Goal: Task Accomplishment & Management: Complete application form

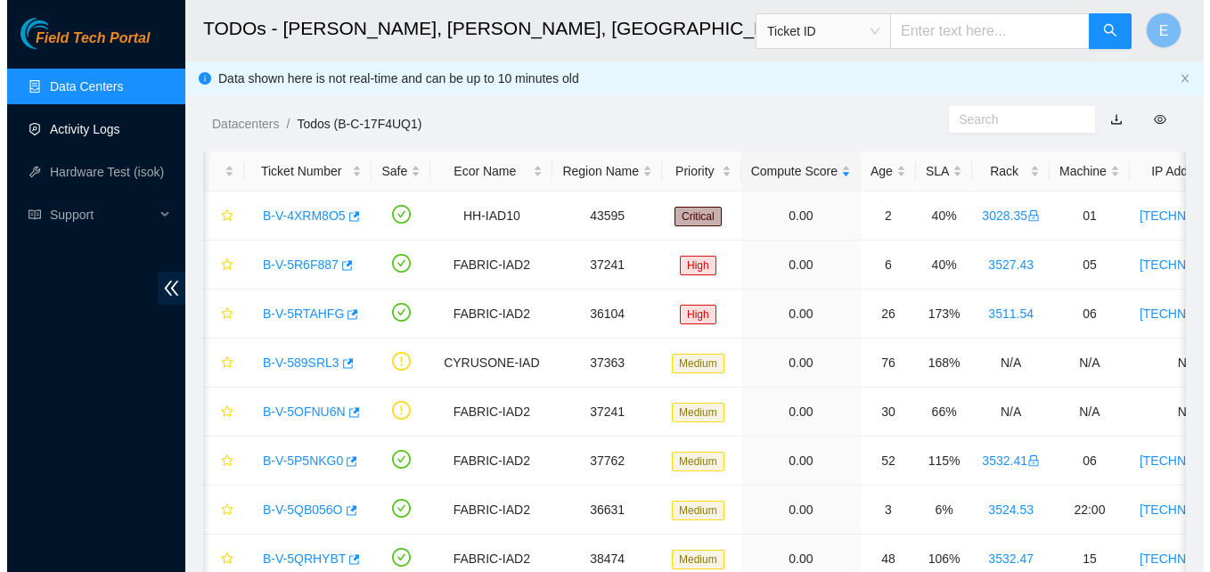
scroll to position [0, 6]
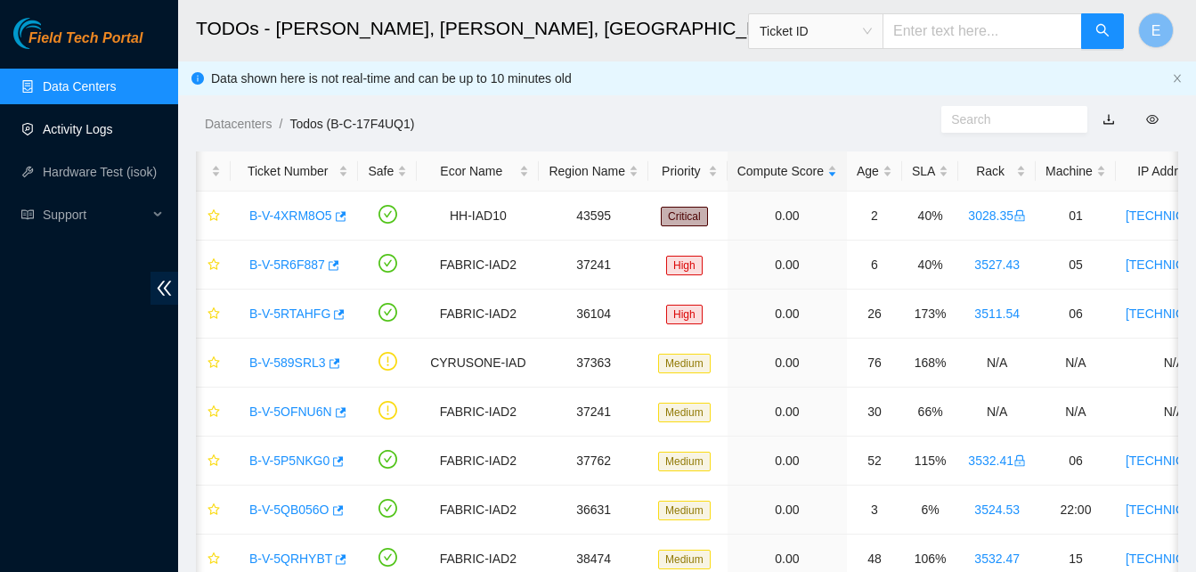
click at [62, 127] on link "Activity Logs" at bounding box center [78, 129] width 70 height 14
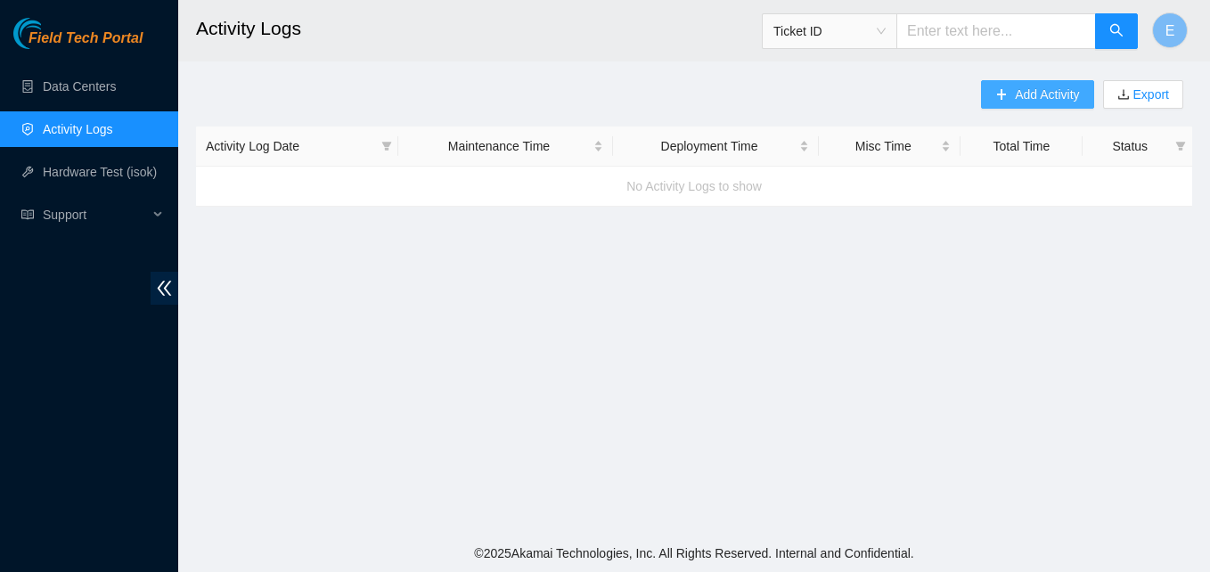
click at [1015, 96] on span "Add Activity" at bounding box center [1047, 95] width 64 height 20
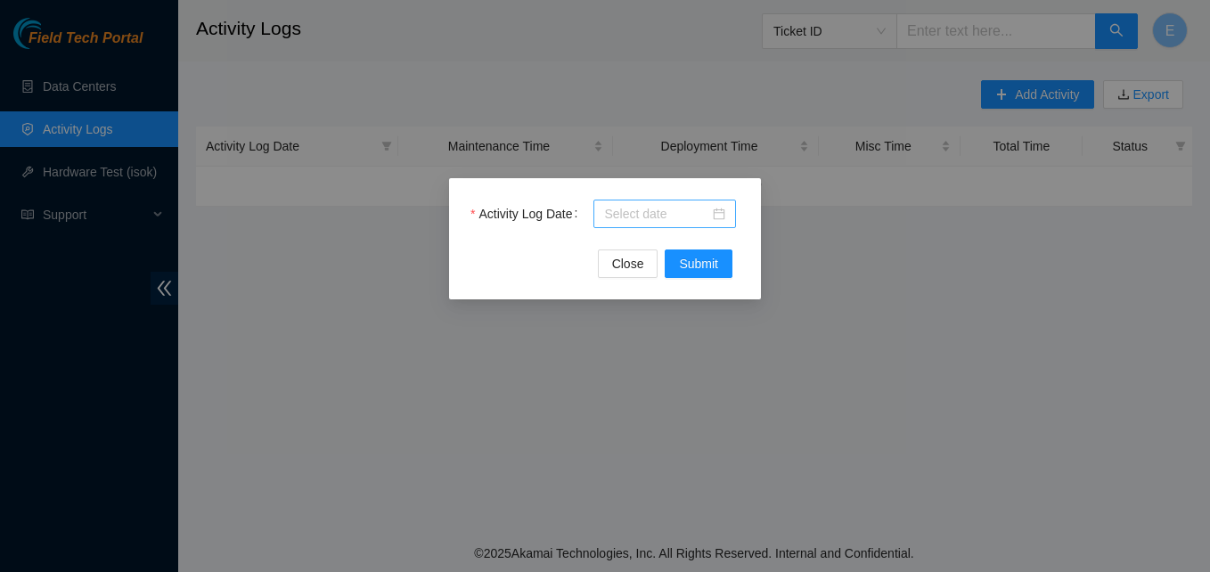
click at [674, 223] on input "Activity Log Date" at bounding box center [656, 214] width 105 height 20
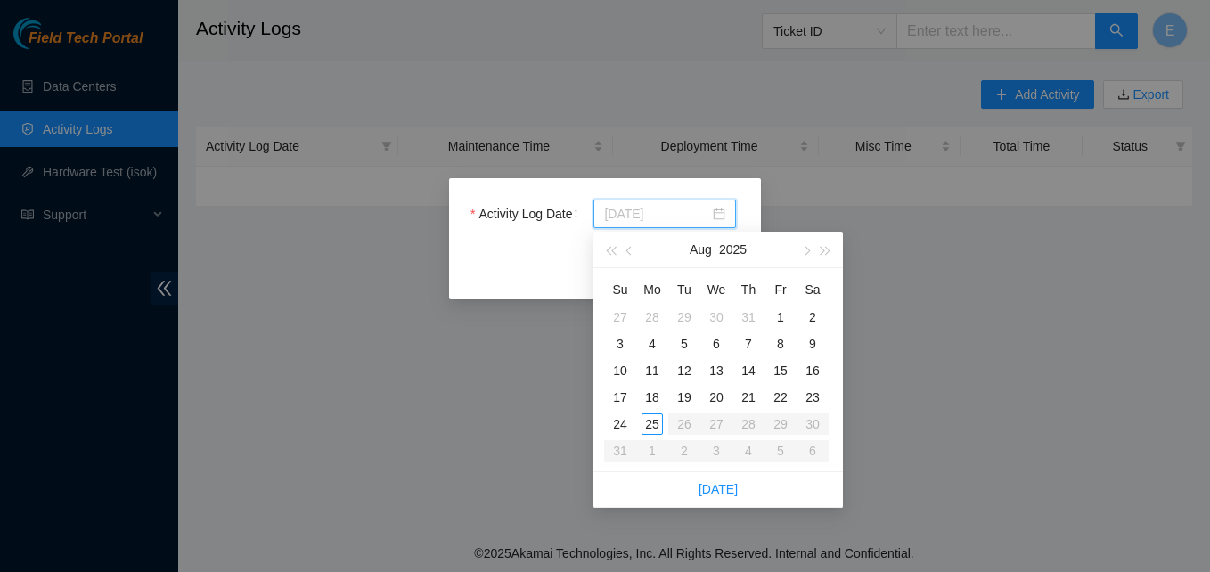
type input "[DATE]"
click at [649, 423] on div "25" at bounding box center [651, 423] width 21 height 21
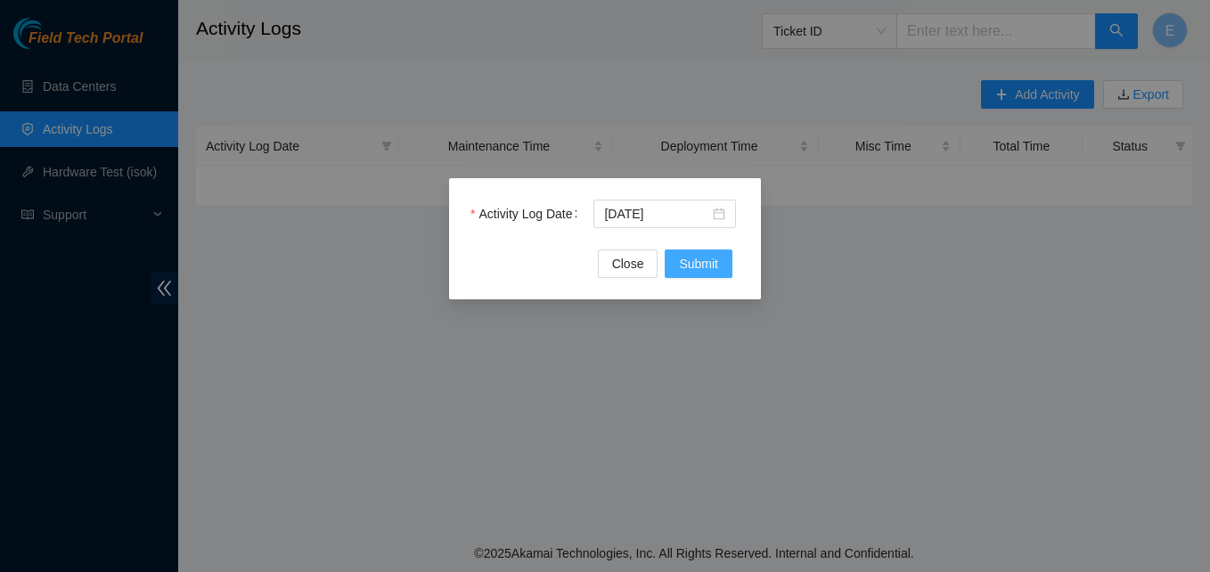
click at [702, 265] on span "Submit" at bounding box center [698, 264] width 39 height 20
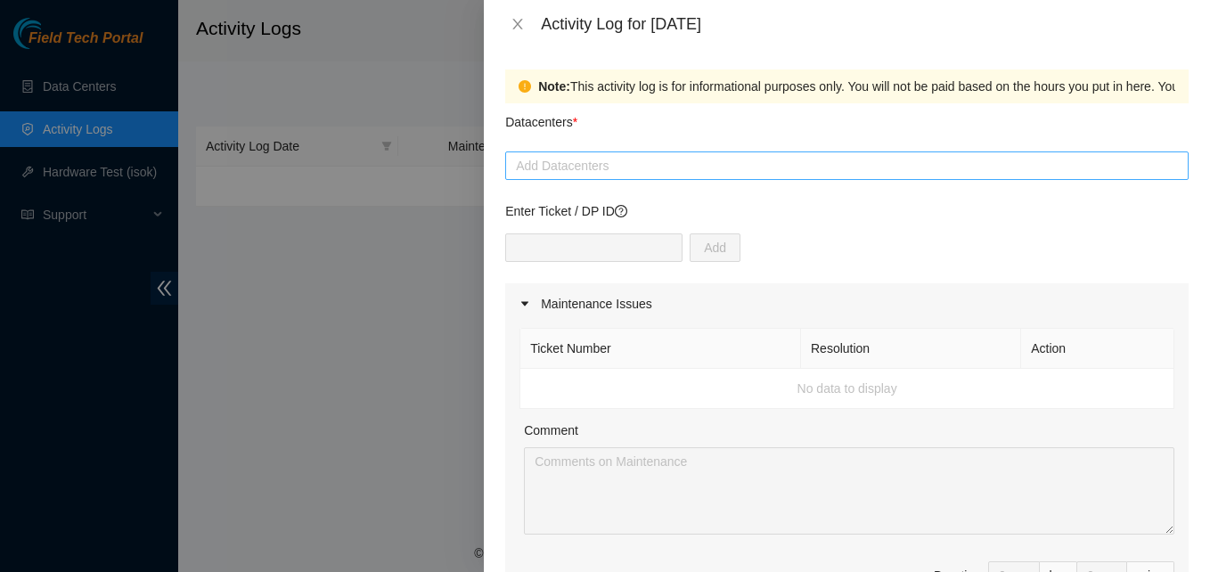
click at [569, 160] on div at bounding box center [847, 165] width 674 height 21
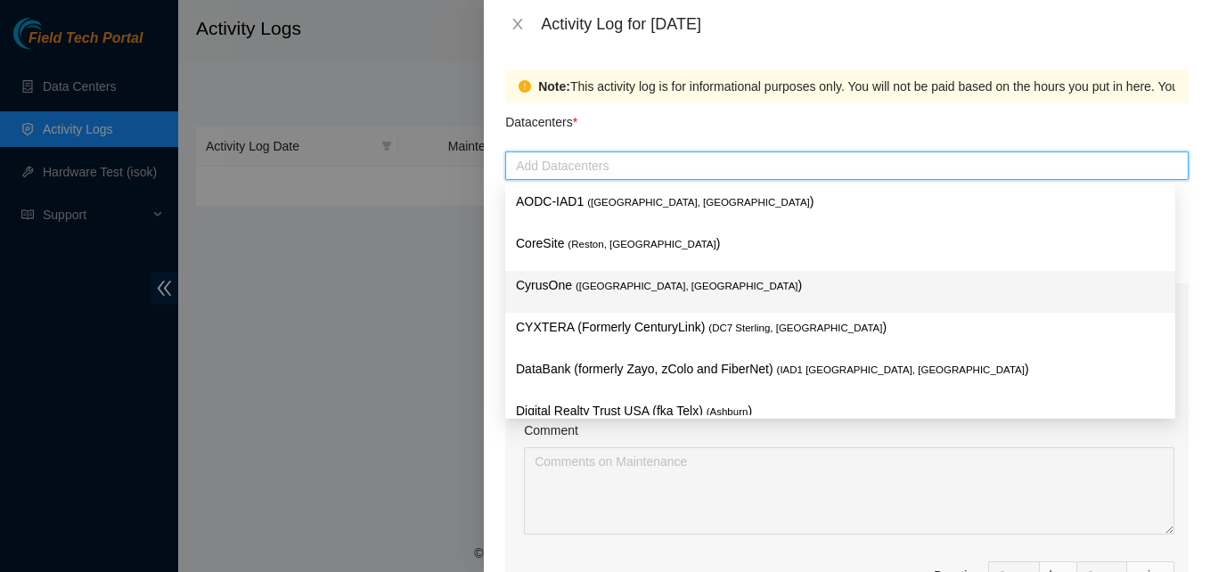
click at [552, 285] on p "CyrusOne ( [PERSON_NAME], [GEOGRAPHIC_DATA] )" at bounding box center [840, 285] width 649 height 20
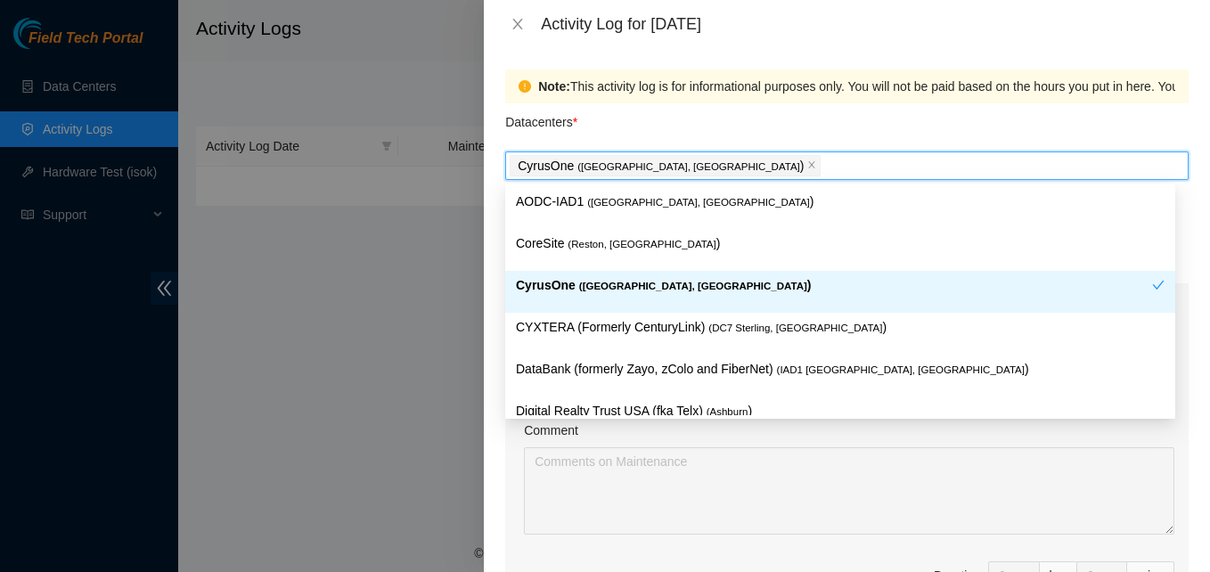
type input "q"
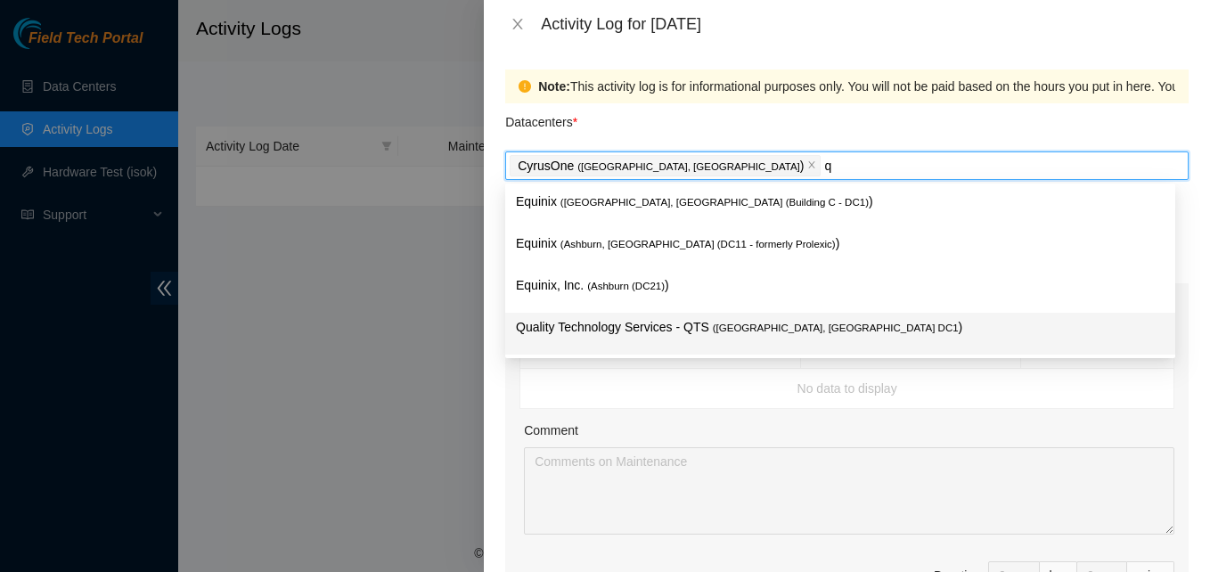
click at [572, 322] on p "Quality Technology Services - QTS ( [GEOGRAPHIC_DATA], [GEOGRAPHIC_DATA] DC1 )" at bounding box center [840, 327] width 649 height 20
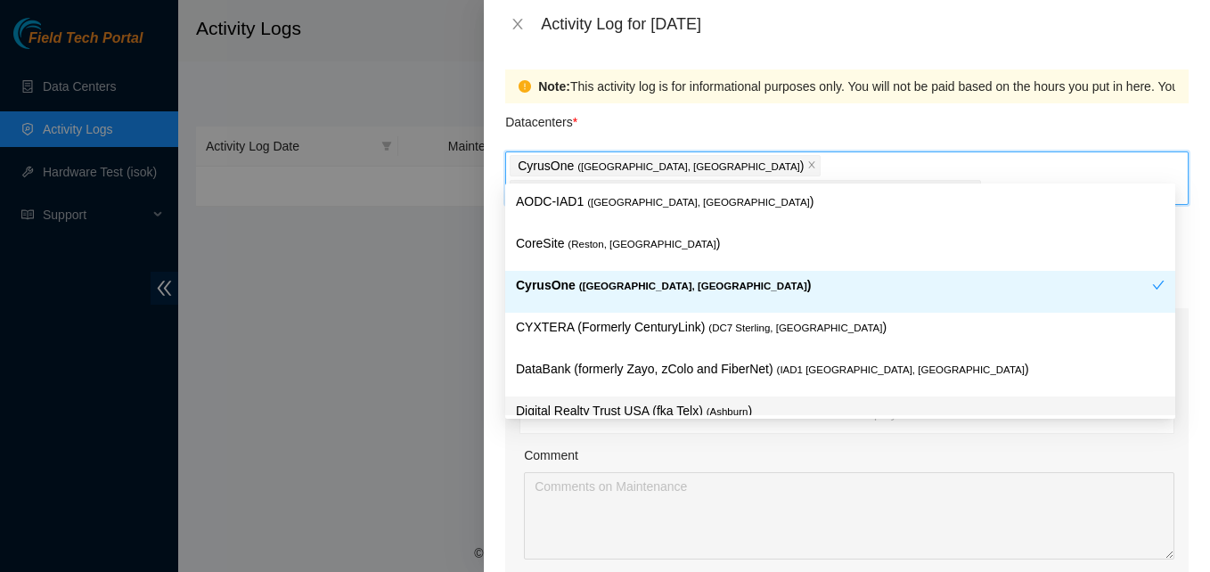
click at [1121, 445] on div "Comment" at bounding box center [849, 458] width 650 height 27
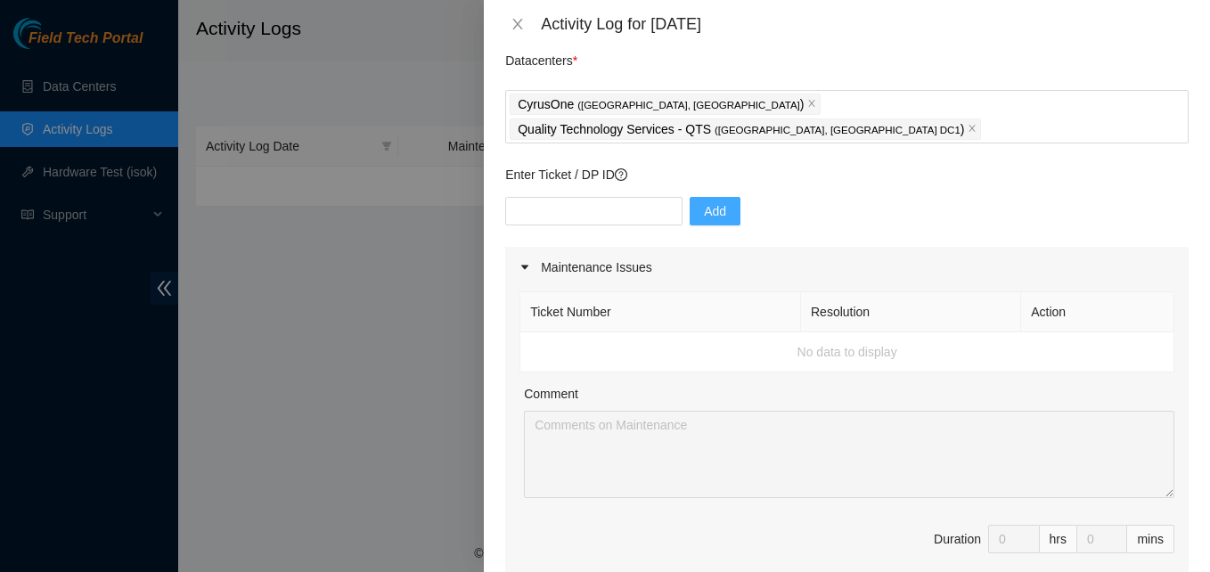
scroll to position [61, 0]
click at [693, 209] on div "Add" at bounding box center [846, 223] width 683 height 50
click at [574, 198] on input "text" at bounding box center [593, 212] width 177 height 29
paste input "B-V-5ULH1YO"
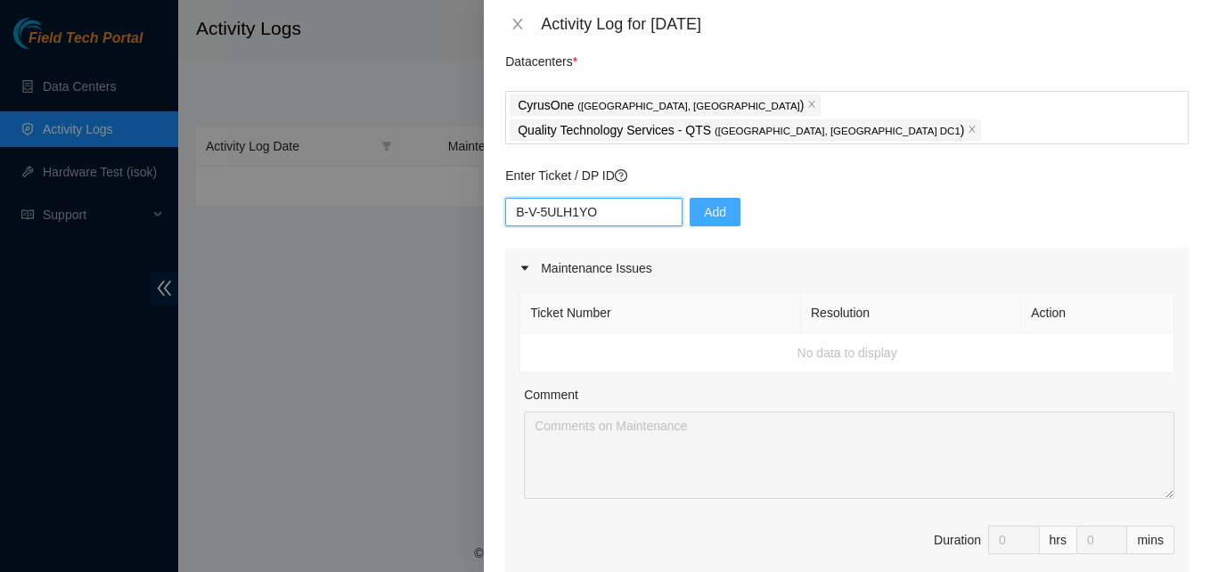
type input "B-V-5ULH1YO"
click at [718, 198] on button "Add" at bounding box center [715, 212] width 51 height 29
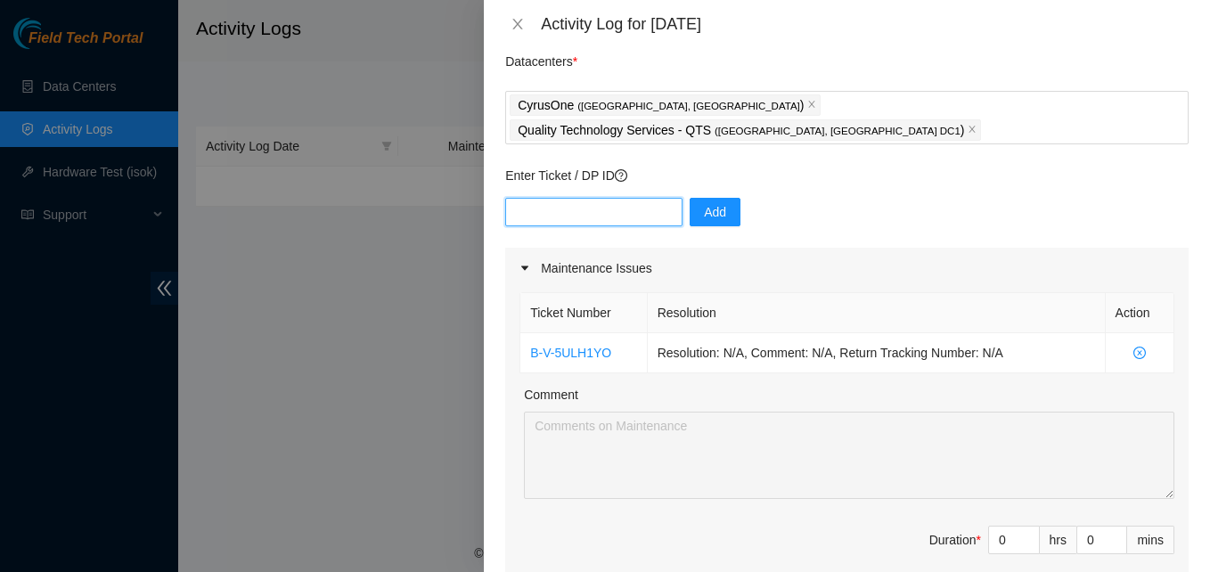
click at [576, 198] on input "text" at bounding box center [593, 212] width 177 height 29
paste input "B-W-137GVME"
type input "B-W-137GVME"
click at [704, 202] on span "Add" at bounding box center [715, 212] width 22 height 20
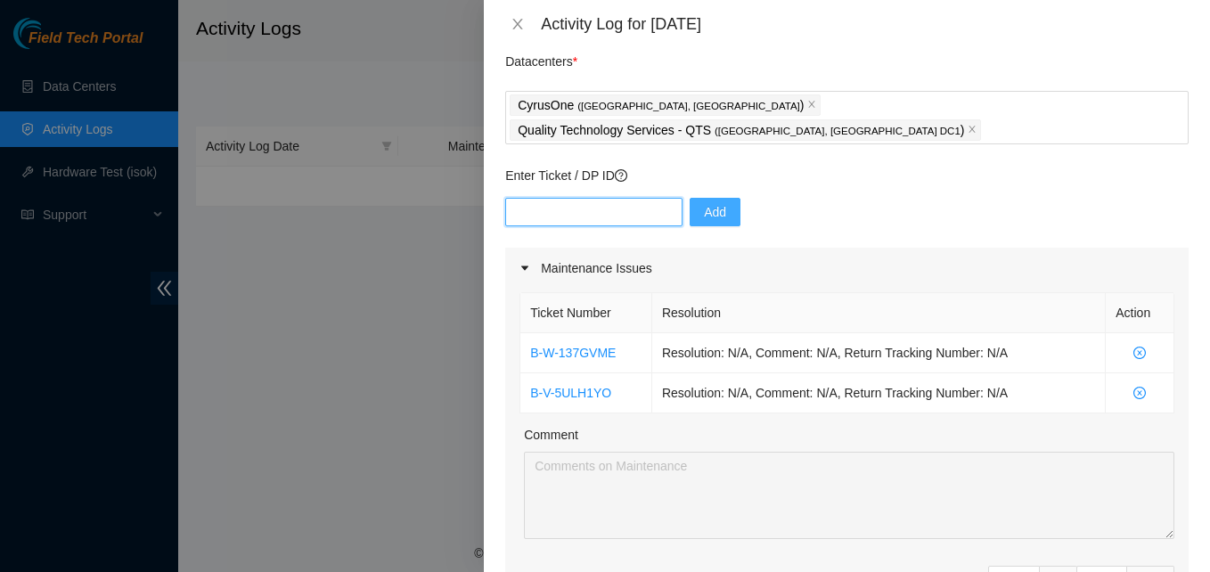
click at [565, 198] on input "text" at bounding box center [593, 212] width 177 height 29
paste input "B-V-5S424RW"
type input "B-V-5S424RW"
click at [704, 202] on span "Add" at bounding box center [715, 212] width 22 height 20
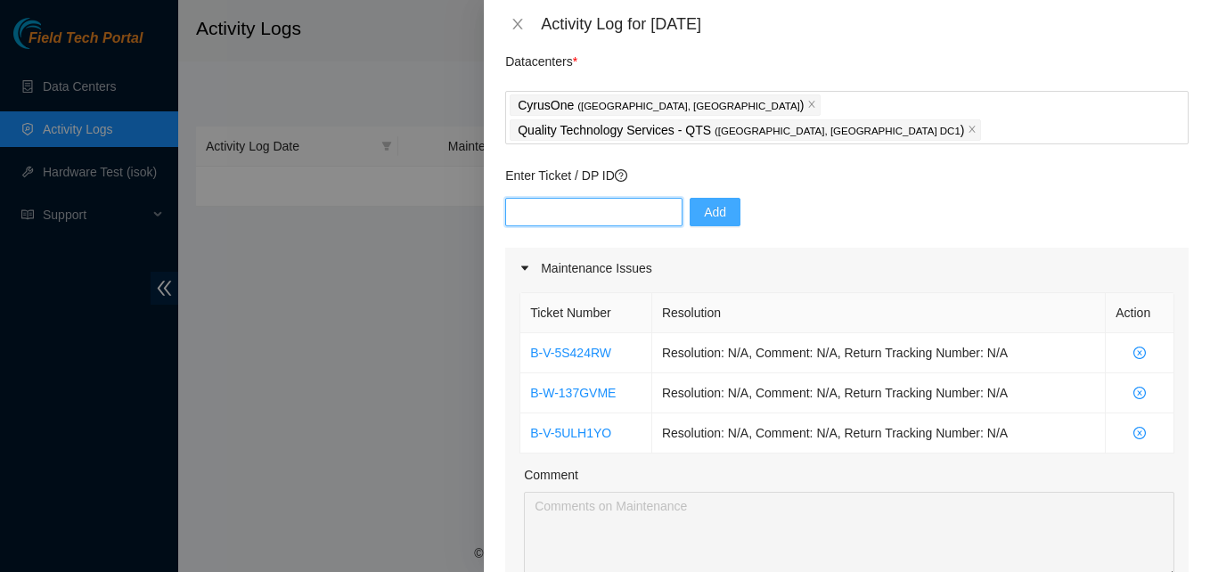
click at [554, 198] on input "text" at bounding box center [593, 212] width 177 height 29
paste input "B-V-4XRM8O5"
type input "B-V-4XRM8O5"
click at [696, 198] on button "Add" at bounding box center [715, 212] width 51 height 29
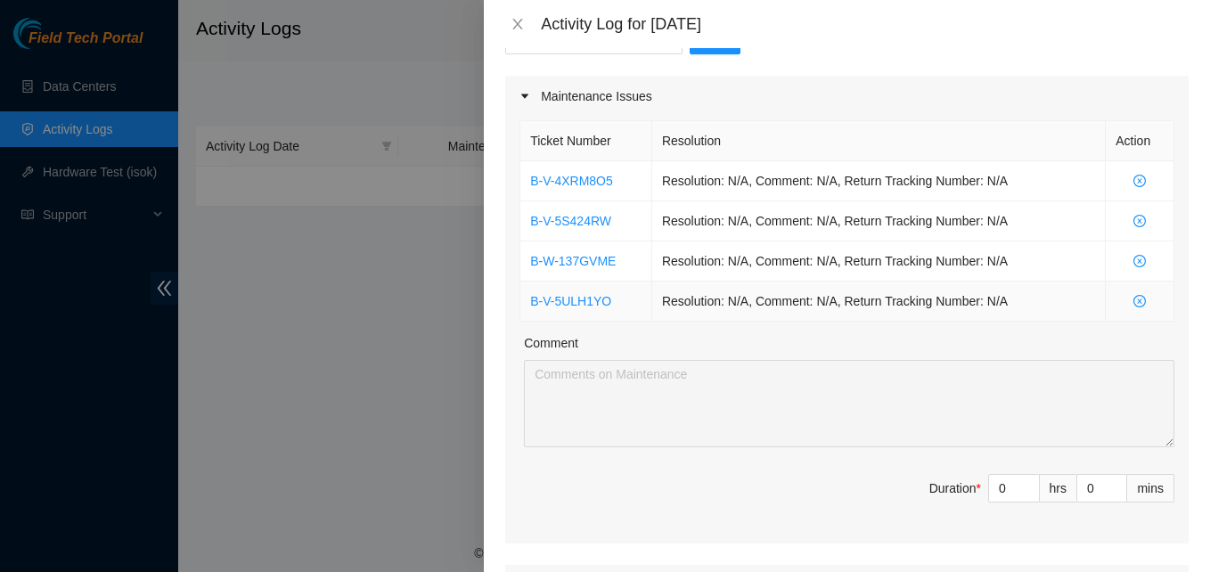
scroll to position [233, 0]
click at [993, 474] on input "0" at bounding box center [1014, 487] width 50 height 27
type input "8"
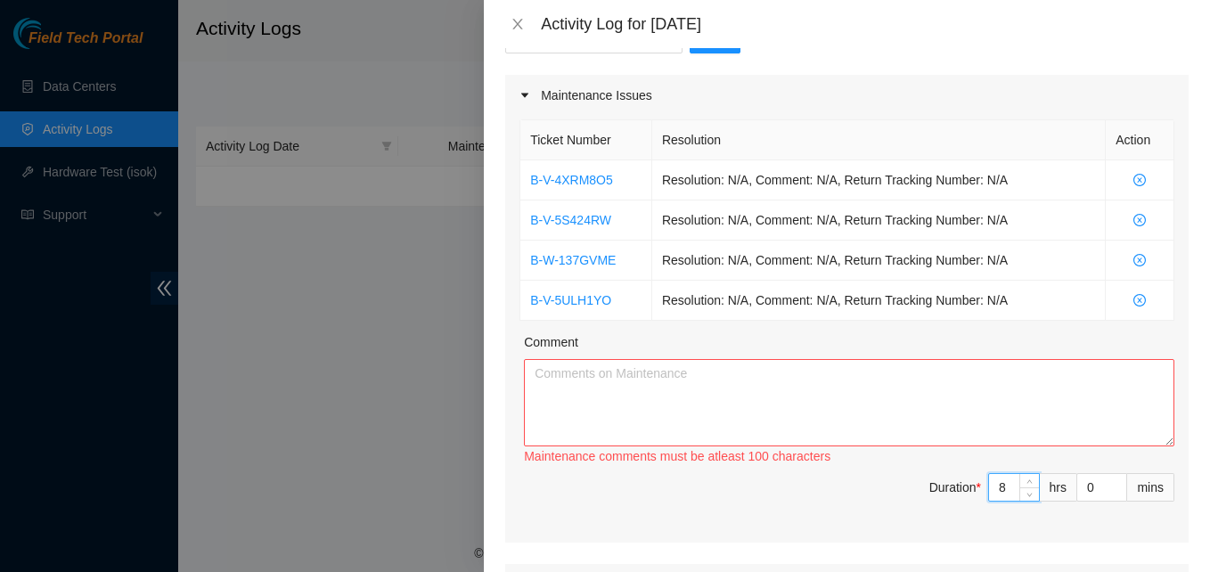
type input "8"
click at [680, 378] on textarea "Comment" at bounding box center [849, 402] width 650 height 87
paste textarea "B-V-5ULH1YO Resolution: Rebooted, Rescued, Comment: verified rack and server in…"
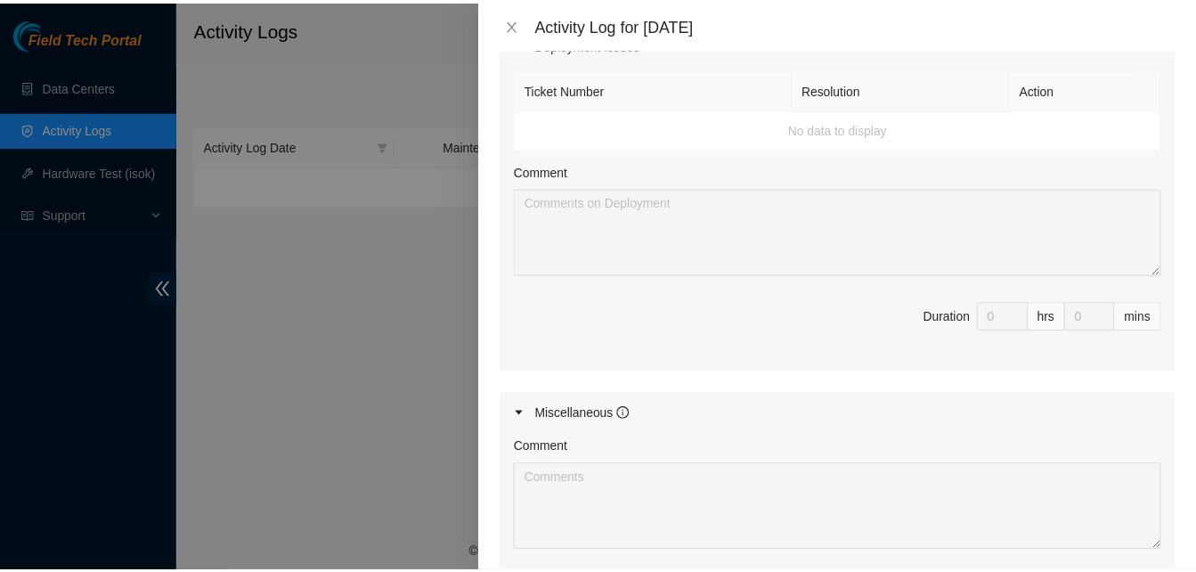
scroll to position [1014, 0]
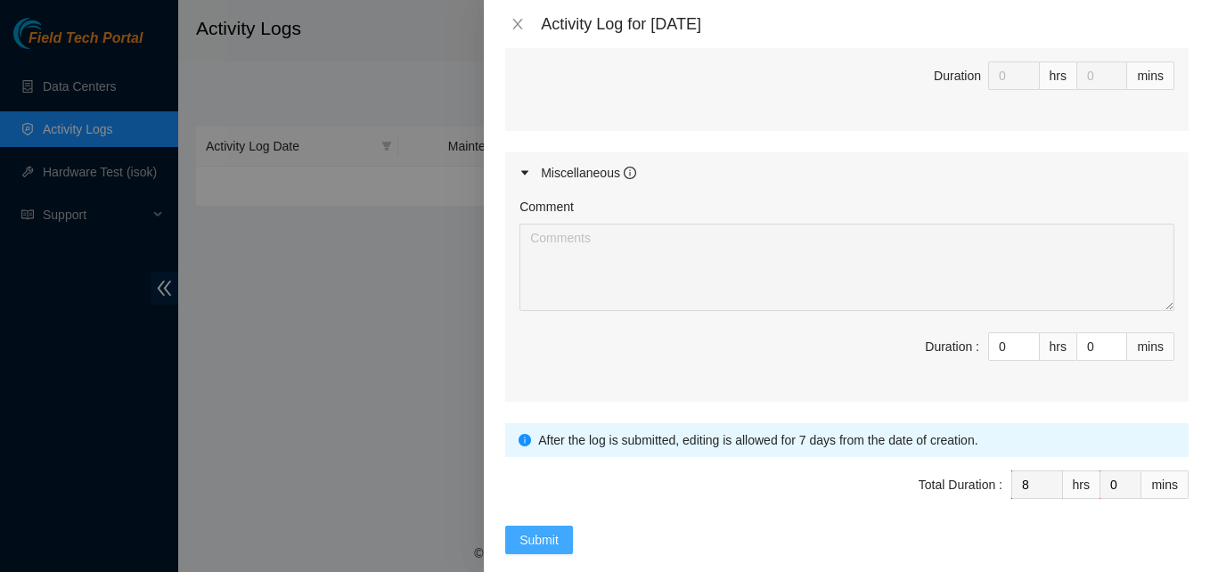
type textarea "B-V-5ULH1YO Resolution: Rebooted, Rescued, Comment: verified rack and server in…"
click at [538, 530] on span "Submit" at bounding box center [538, 540] width 39 height 20
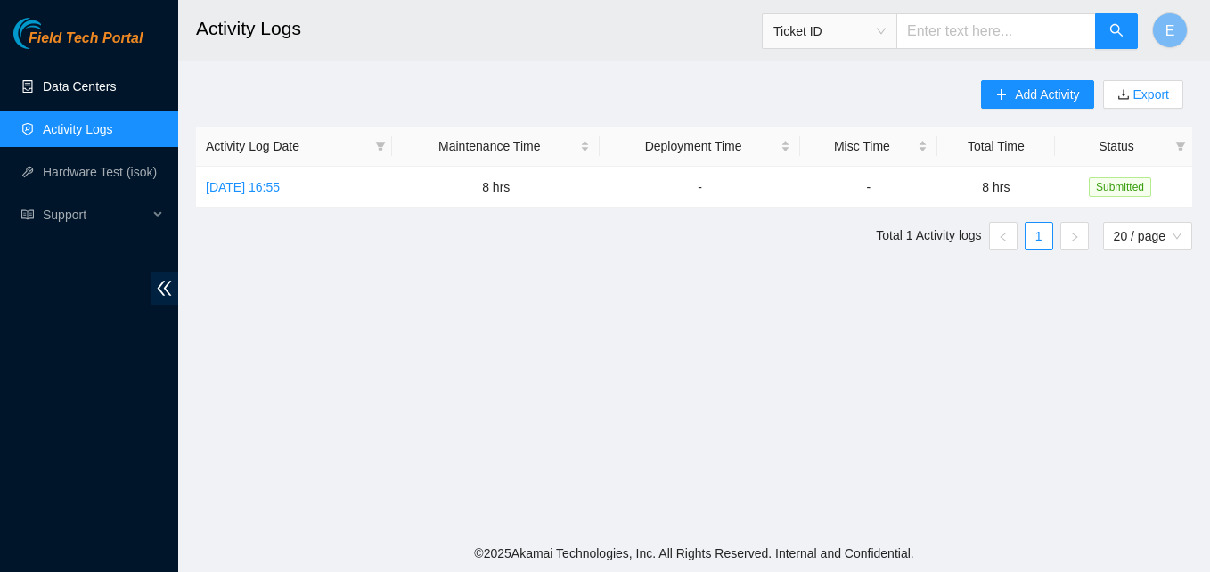
click at [78, 85] on link "Data Centers" at bounding box center [79, 86] width 73 height 14
